Goal: Task Accomplishment & Management: Use online tool/utility

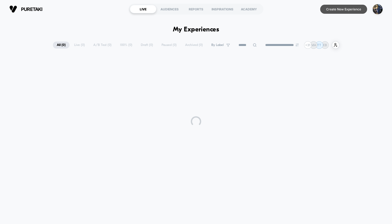
click at [338, 8] on button "Create New Experience" at bounding box center [343, 9] width 47 height 9
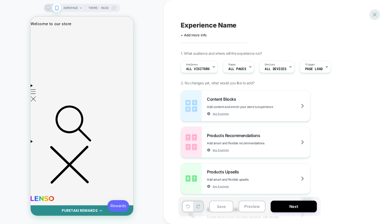
click at [375, 15] on icon at bounding box center [375, 15] width 4 height 4
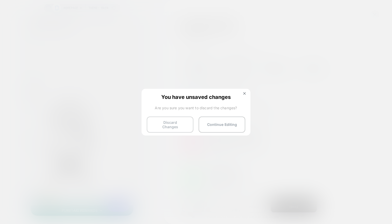
click at [165, 120] on button "Discard Changes" at bounding box center [170, 124] width 47 height 16
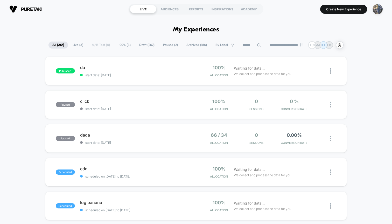
click at [376, 11] on img "button" at bounding box center [378, 9] width 10 height 10
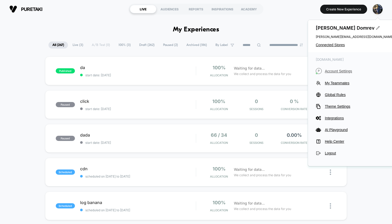
click at [329, 71] on span "Account Settings" at bounding box center [359, 71] width 69 height 4
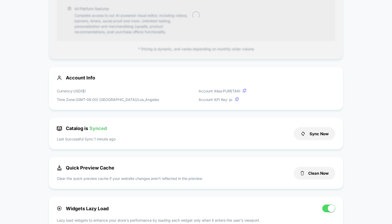
scroll to position [70, 0]
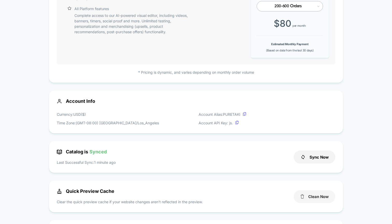
click at [326, 196] on button "Clean Now" at bounding box center [314, 196] width 41 height 13
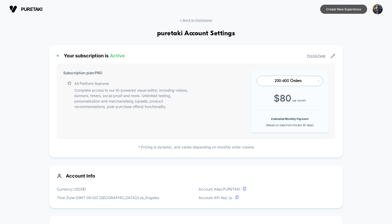
click at [339, 13] on button "Create New Experience" at bounding box center [343, 9] width 47 height 9
